Goal: Task Accomplishment & Management: Complete application form

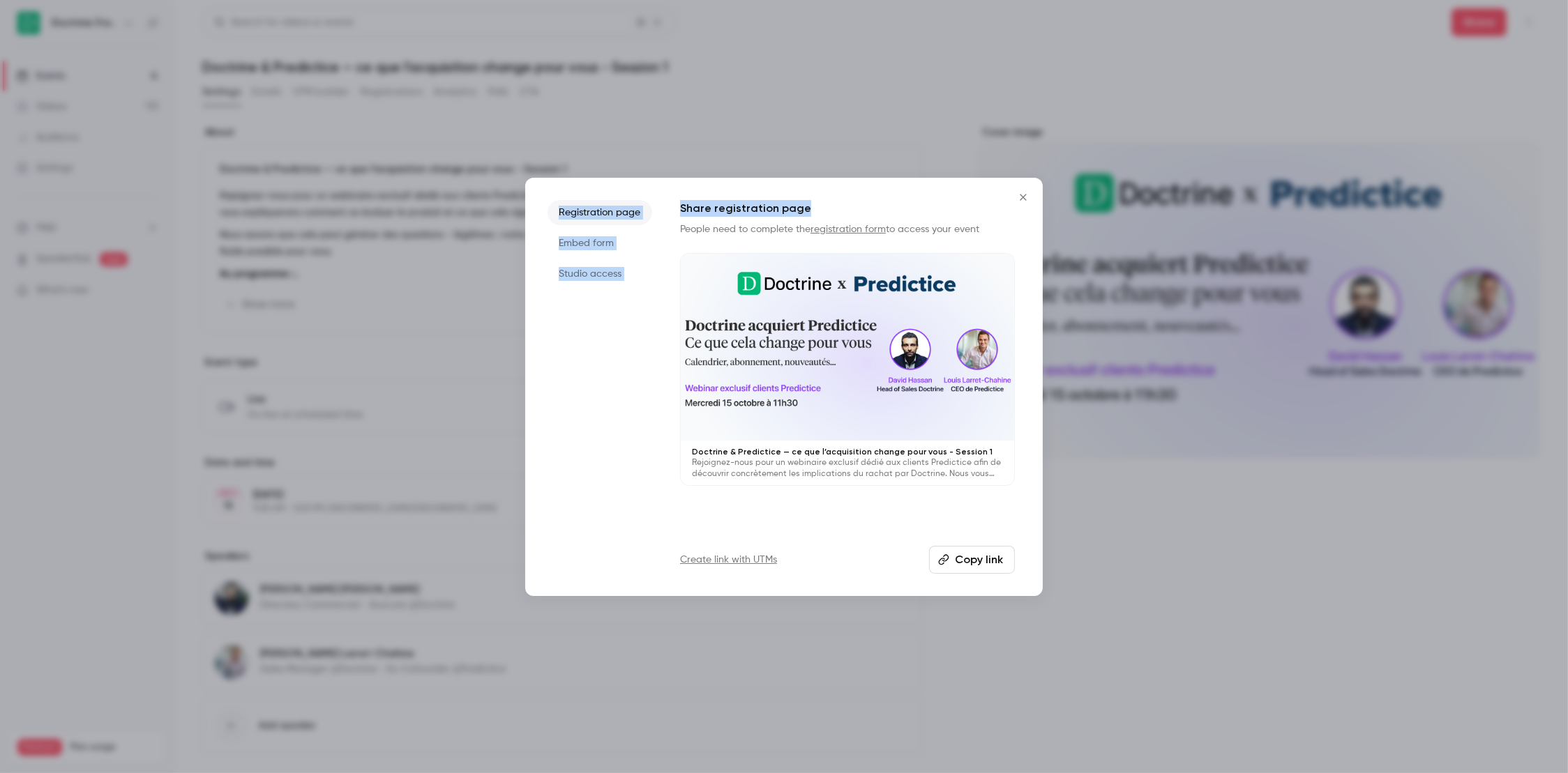
drag, startPoint x: 1012, startPoint y: 208, endPoint x: 1032, endPoint y: 191, distance: 26.2
click at [1013, 206] on div "Registration page Embed form Studio access Share registration page People need …" at bounding box center [784, 386] width 518 height 419
click at [1033, 191] on button "Close" at bounding box center [1023, 197] width 27 height 27
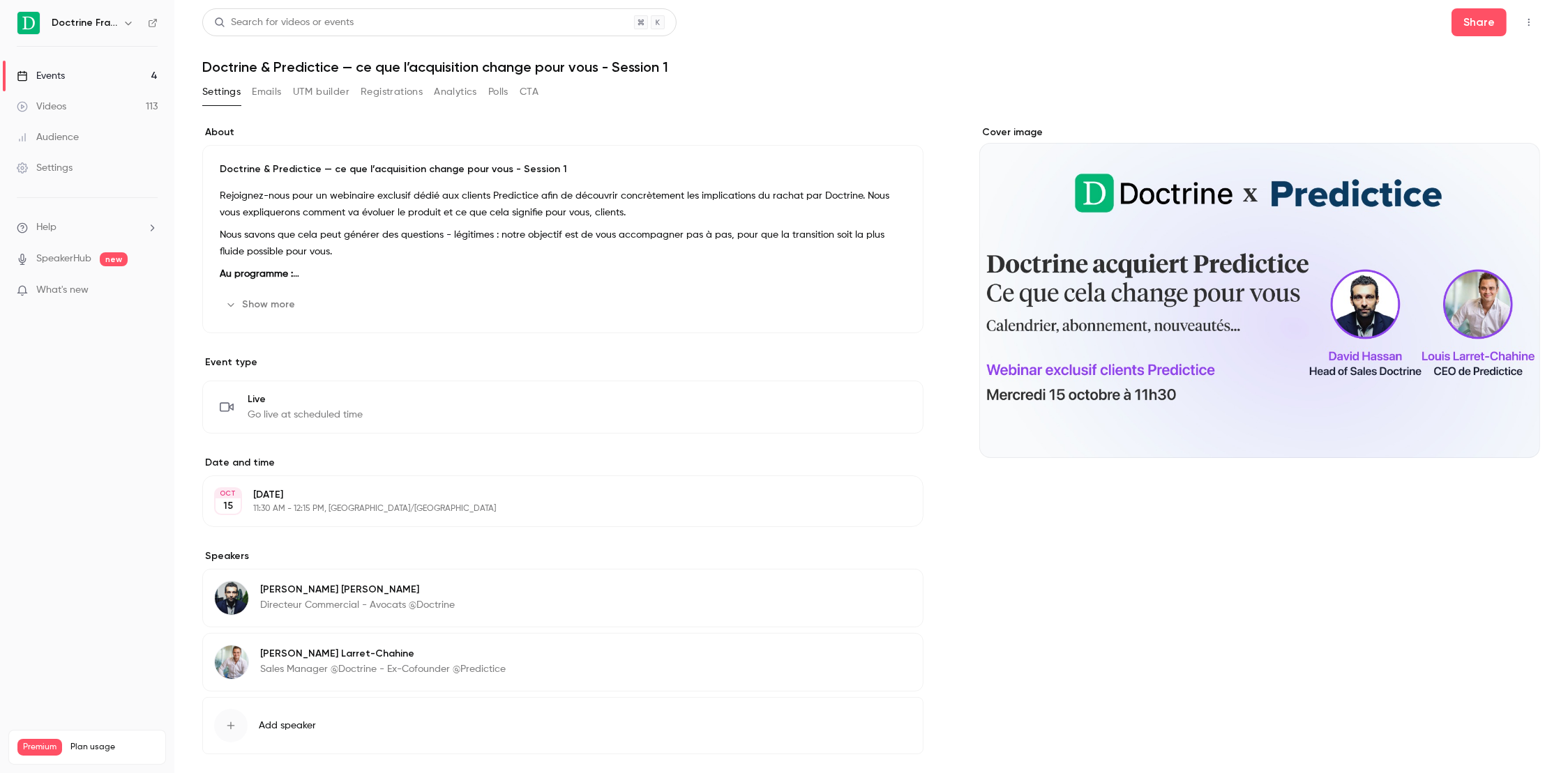
click at [118, 78] on link "Events 4" at bounding box center [87, 75] width 174 height 30
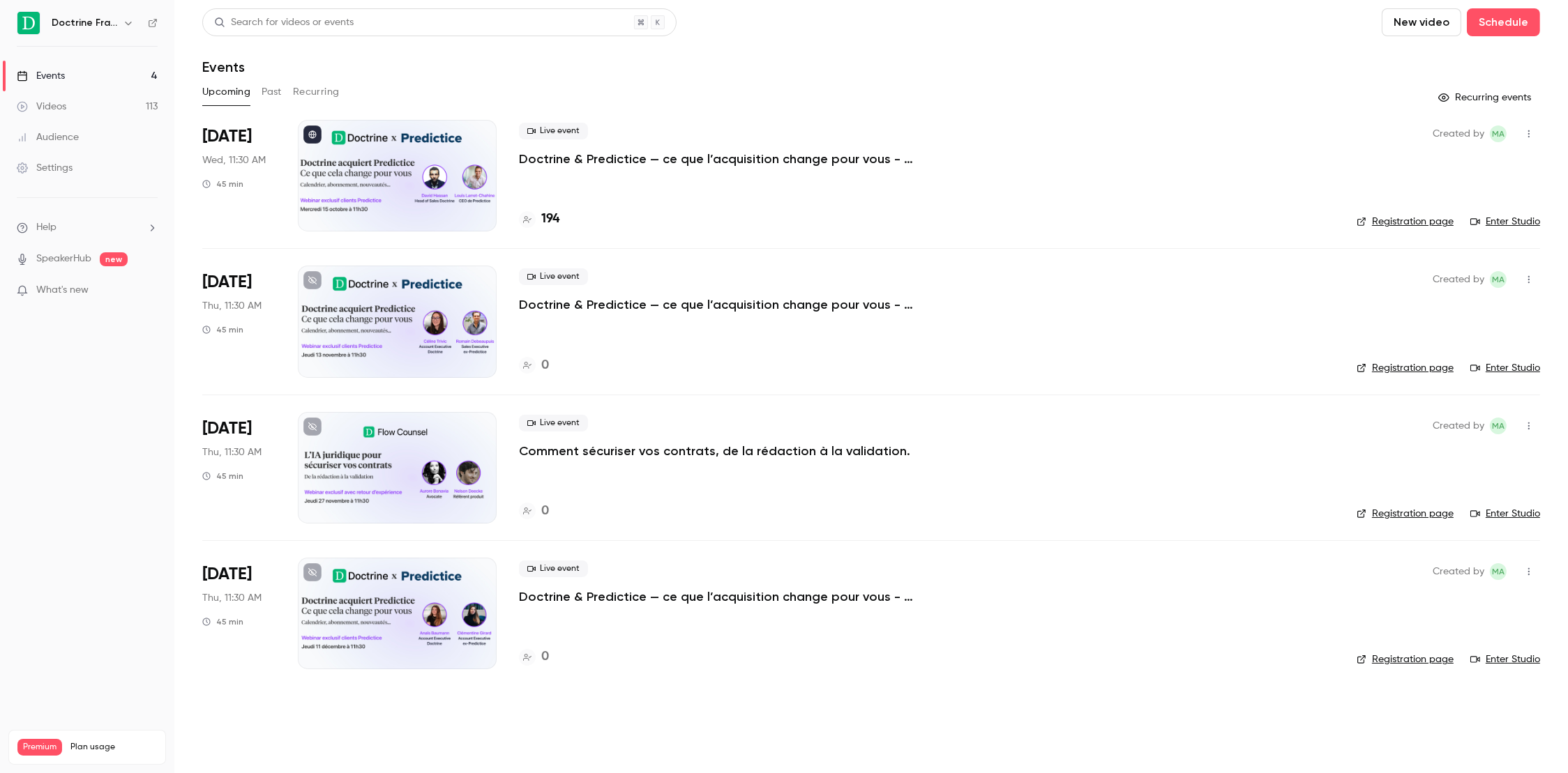
click at [1434, 33] on button "New video" at bounding box center [1420, 22] width 80 height 27
click at [1553, 45] on div at bounding box center [784, 386] width 1568 height 773
click at [1505, 27] on button "Schedule" at bounding box center [1503, 22] width 73 height 27
click at [1505, 59] on div "One time event" at bounding box center [1475, 60] width 106 height 14
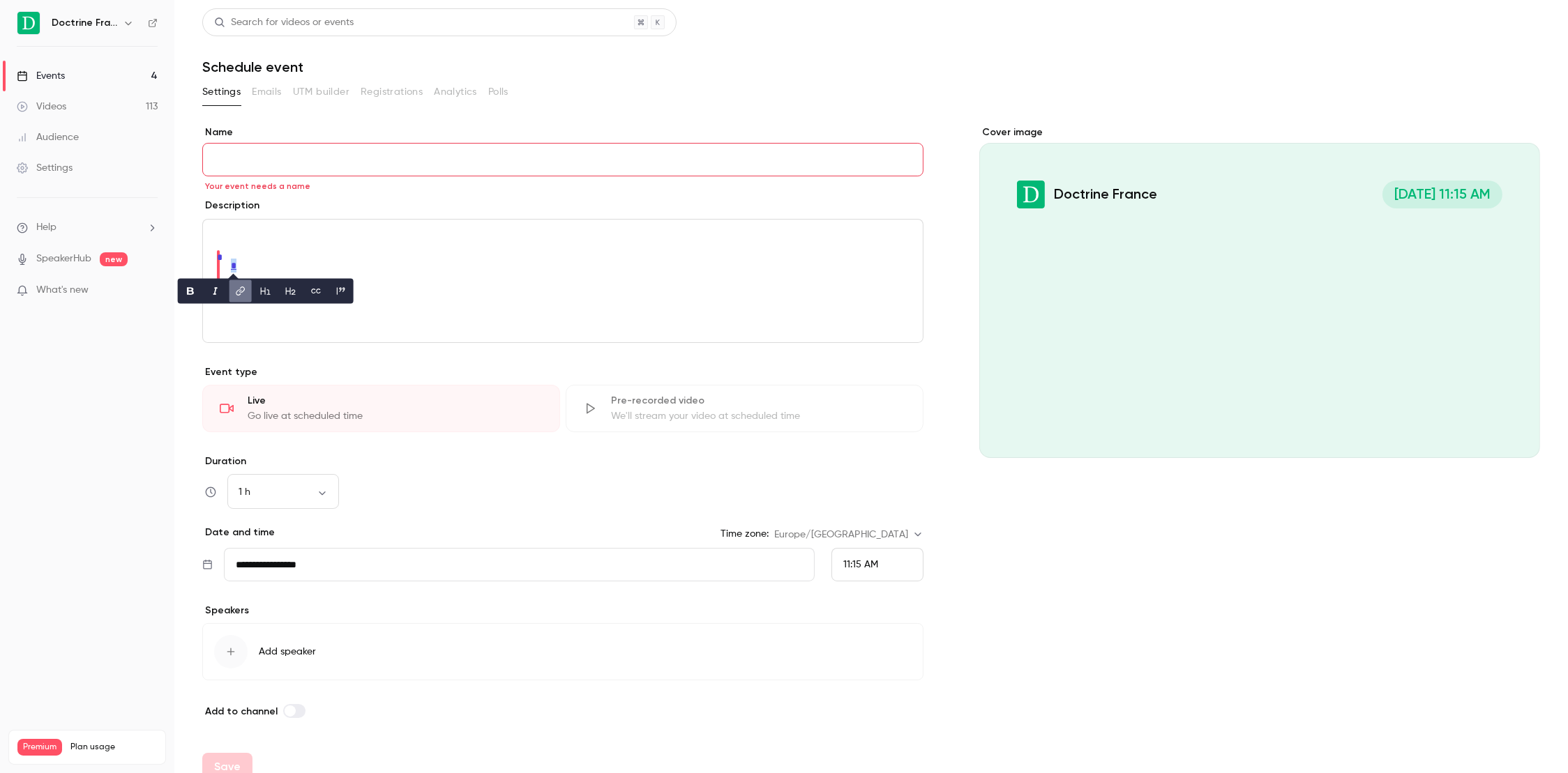
click at [38, 71] on div "Events" at bounding box center [40, 75] width 49 height 14
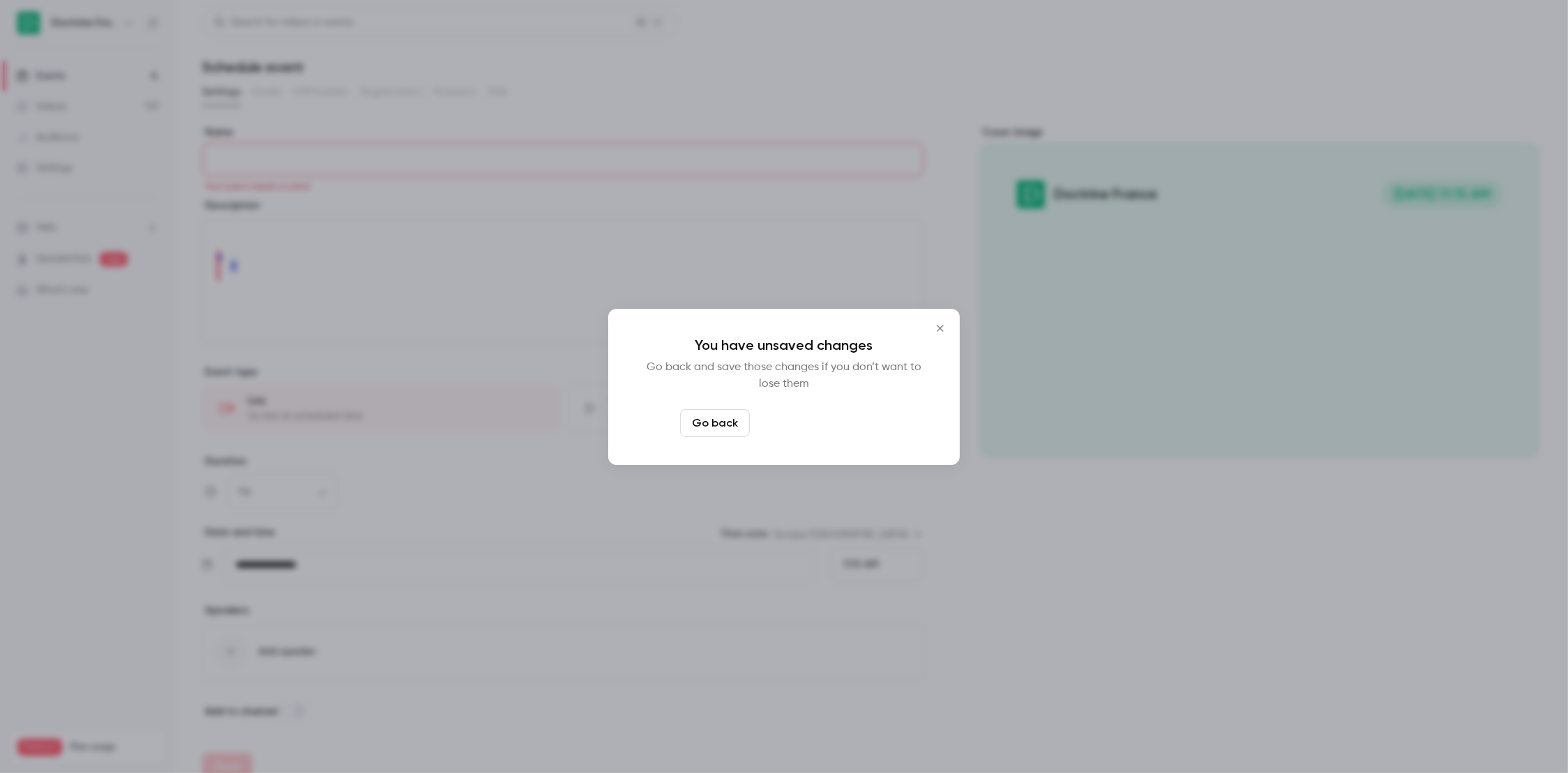
click at [804, 434] on button "Leave page anyway" at bounding box center [821, 423] width 133 height 27
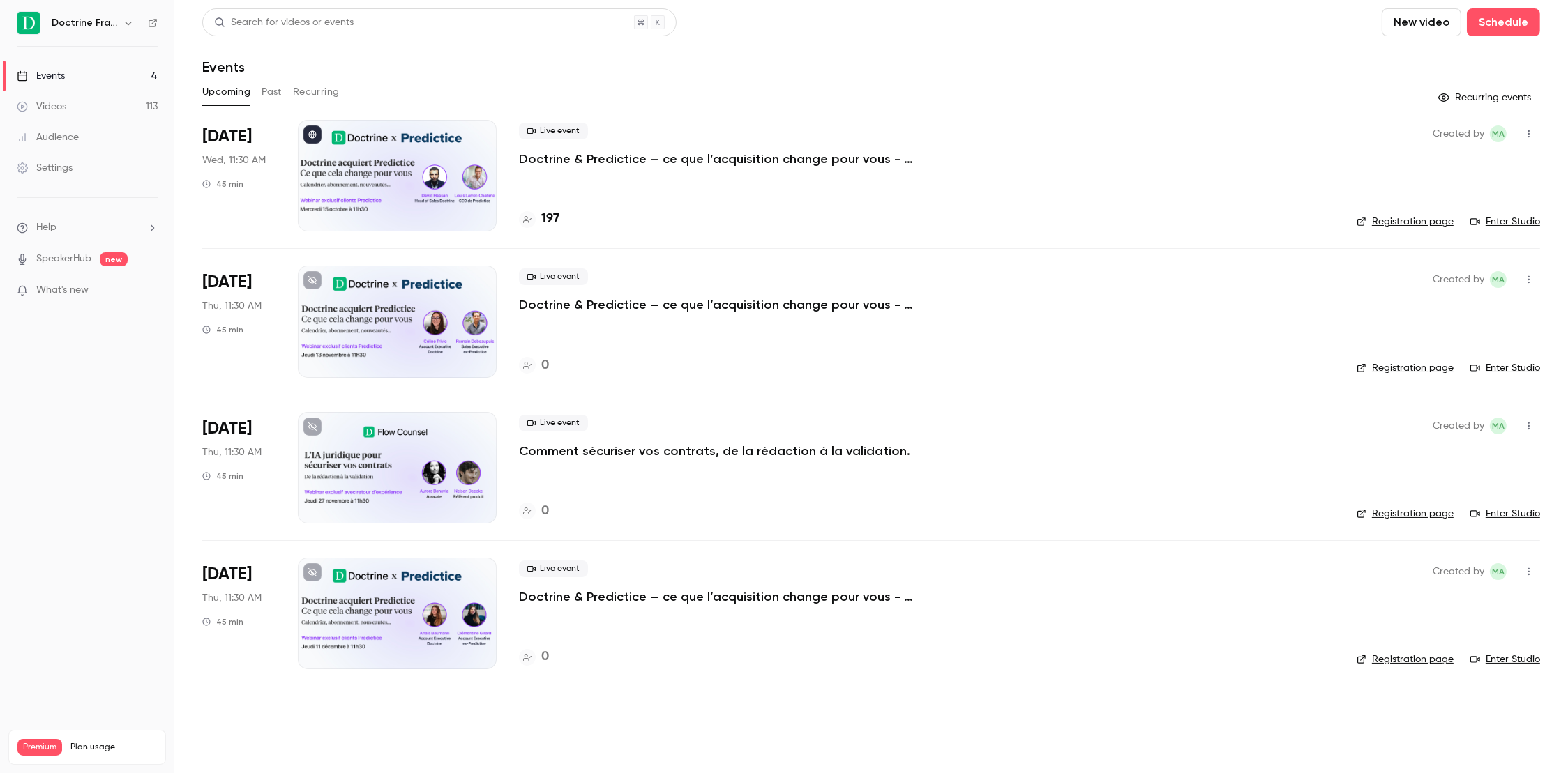
click at [261, 94] on button "Past" at bounding box center [271, 92] width 20 height 22
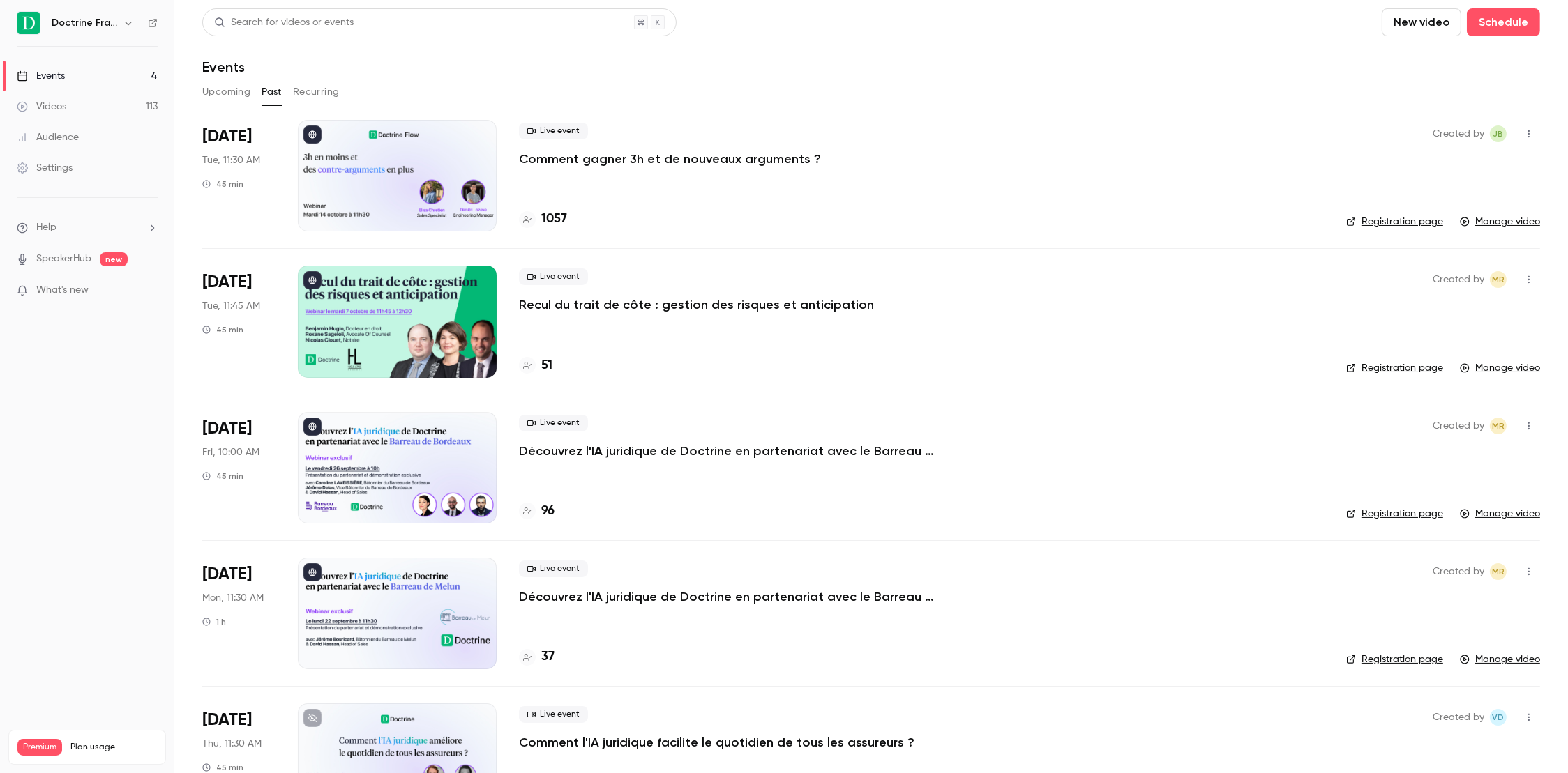
click at [774, 152] on p "Comment gagner 3h et de nouveaux arguments ?" at bounding box center [670, 158] width 302 height 16
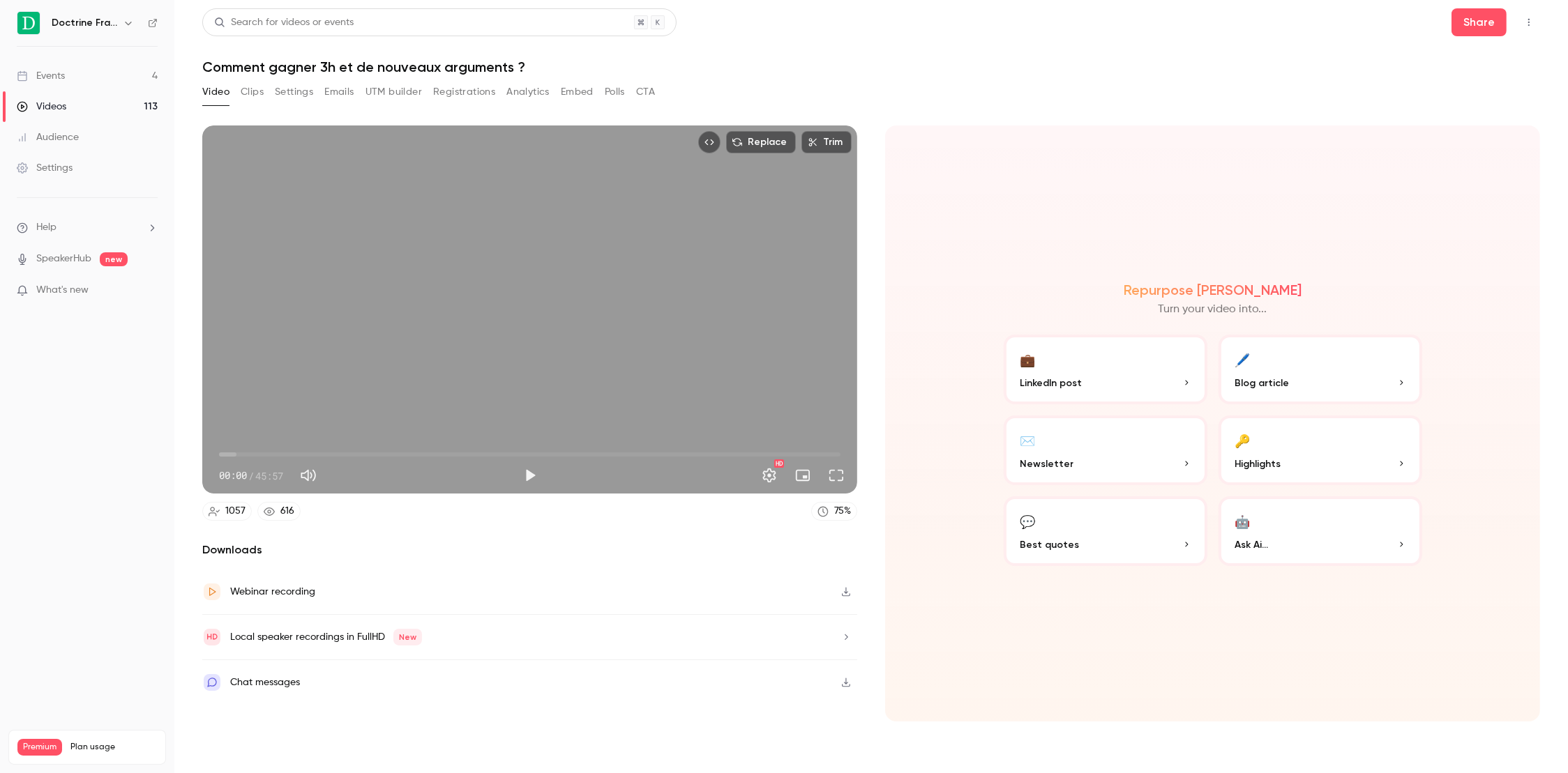
click at [438, 94] on button "Registrations" at bounding box center [465, 92] width 62 height 22
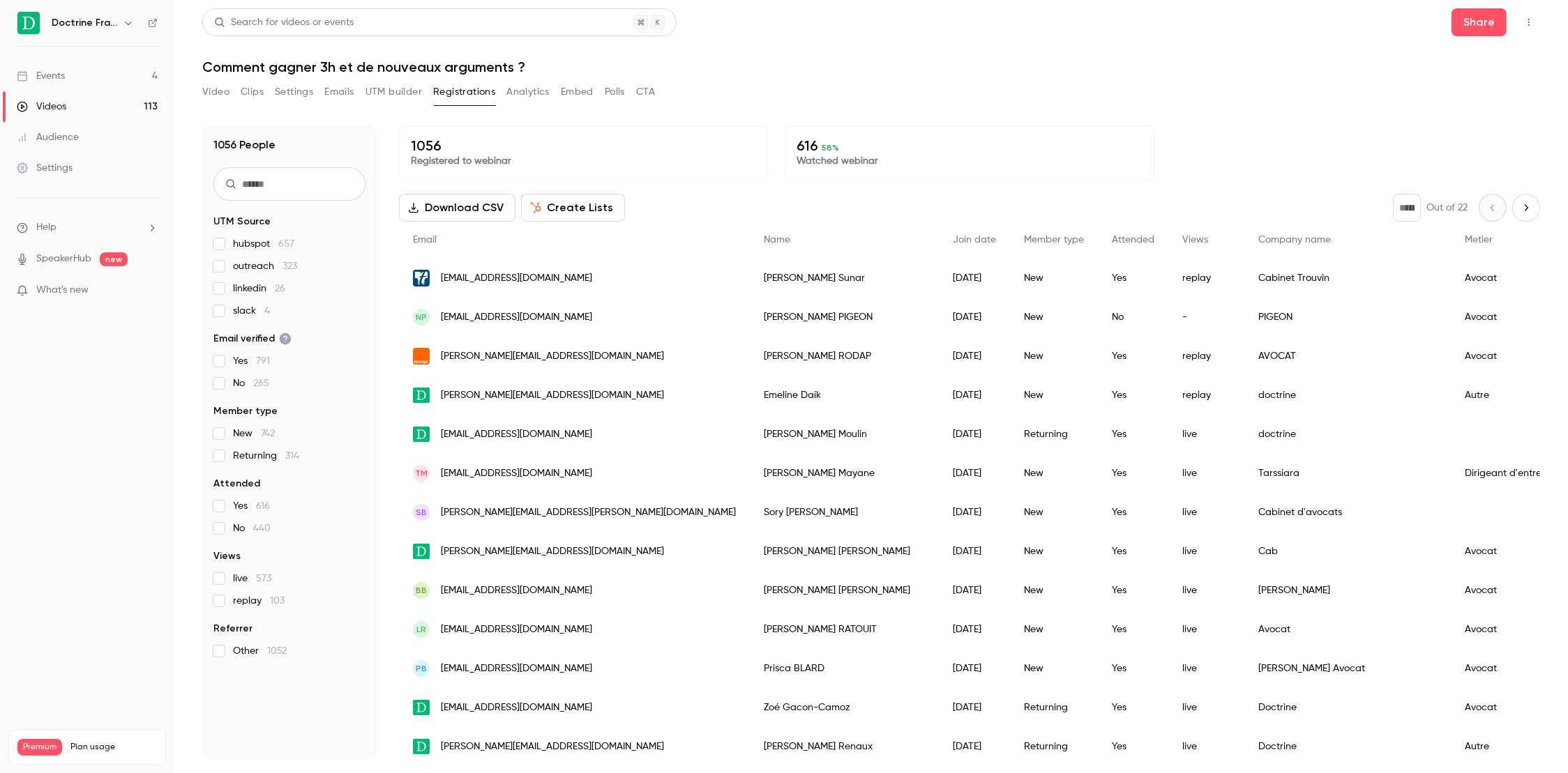
click at [449, 206] on button "Download CSV" at bounding box center [456, 208] width 116 height 27
